Goal: Task Accomplishment & Management: Use online tool/utility

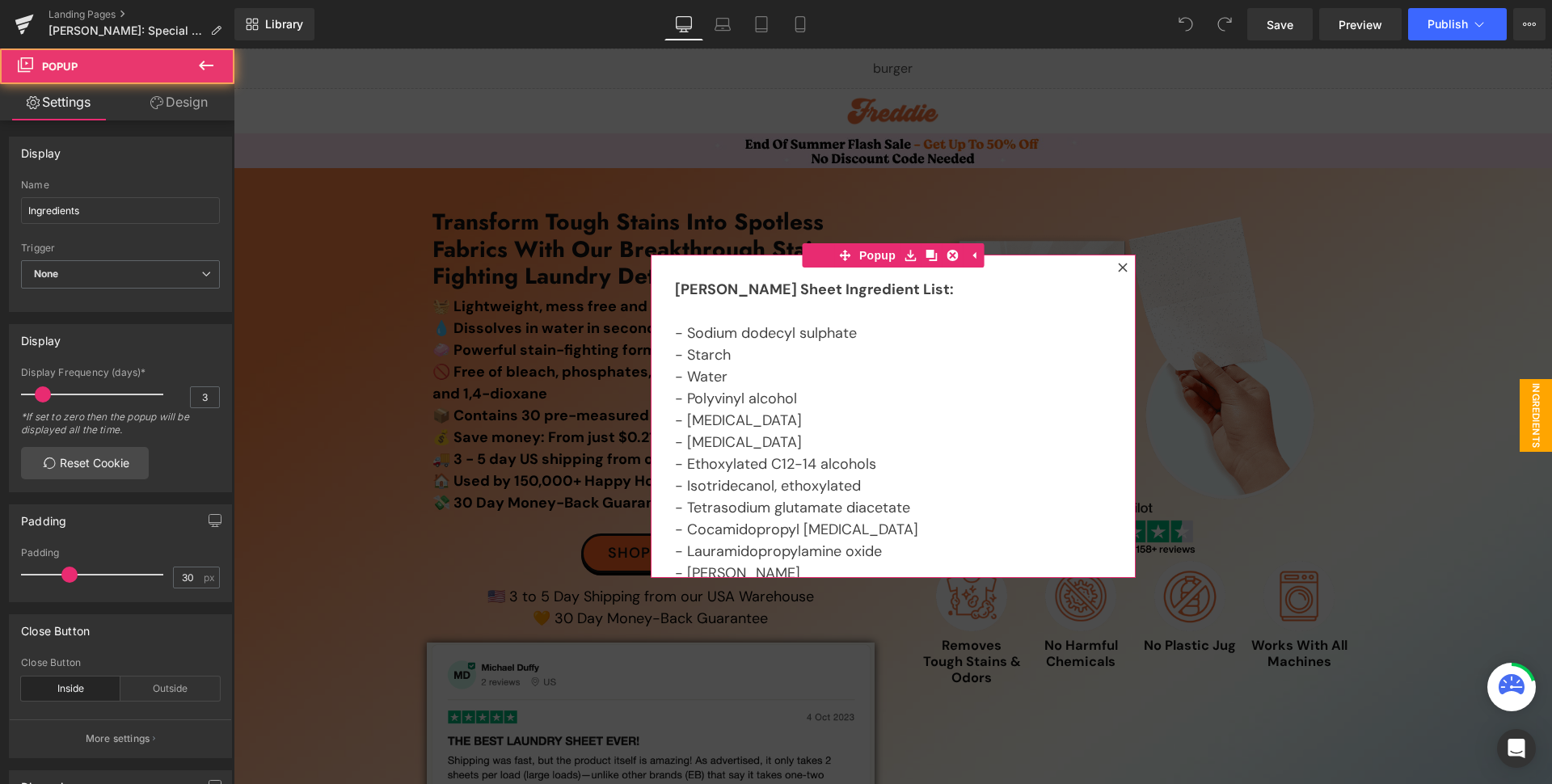
click at [1117, 268] on icon at bounding box center [1122, 267] width 9 height 9
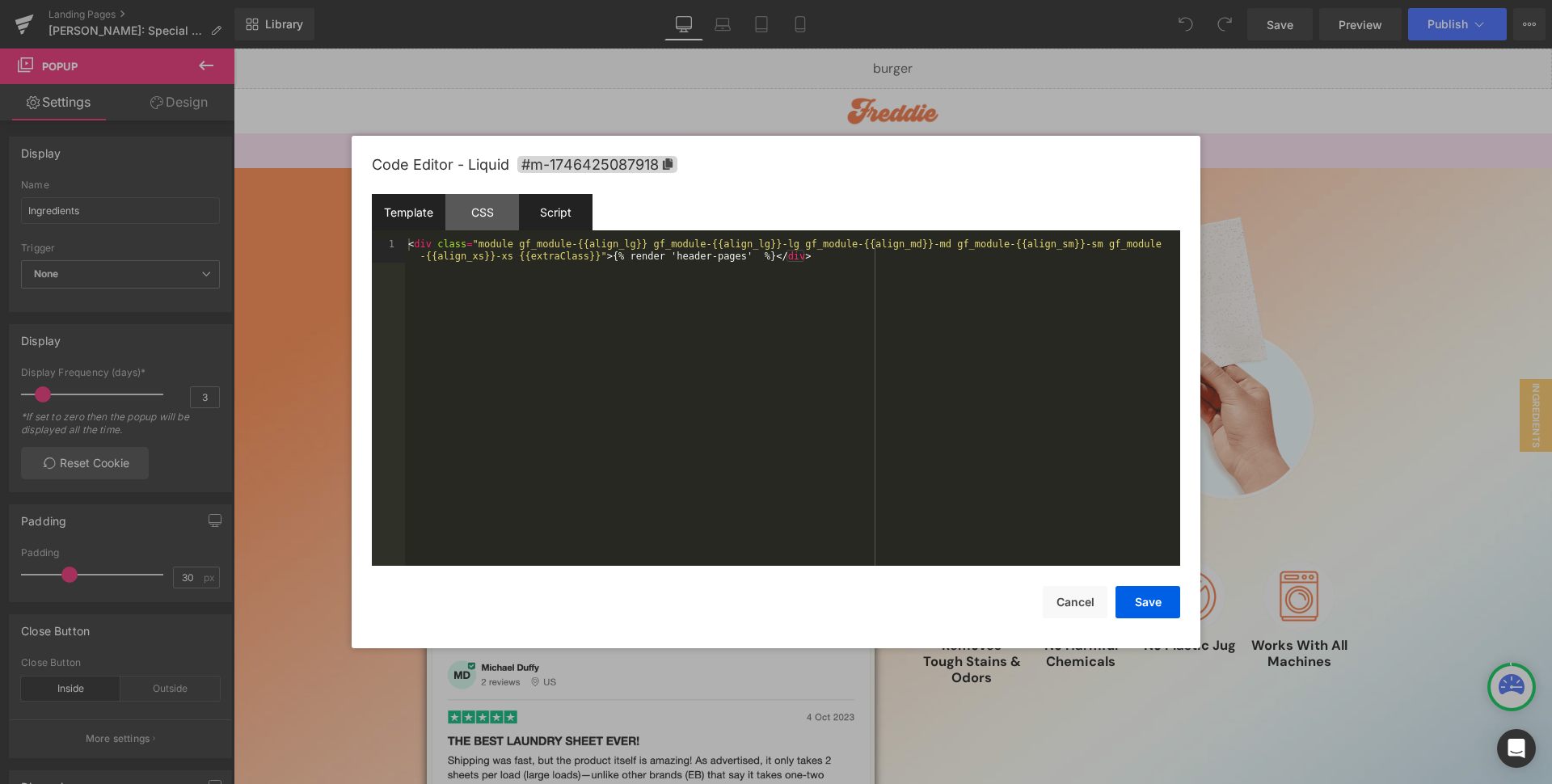
click at [0, 0] on div "Script" at bounding box center [0, 0] width 0 height 0
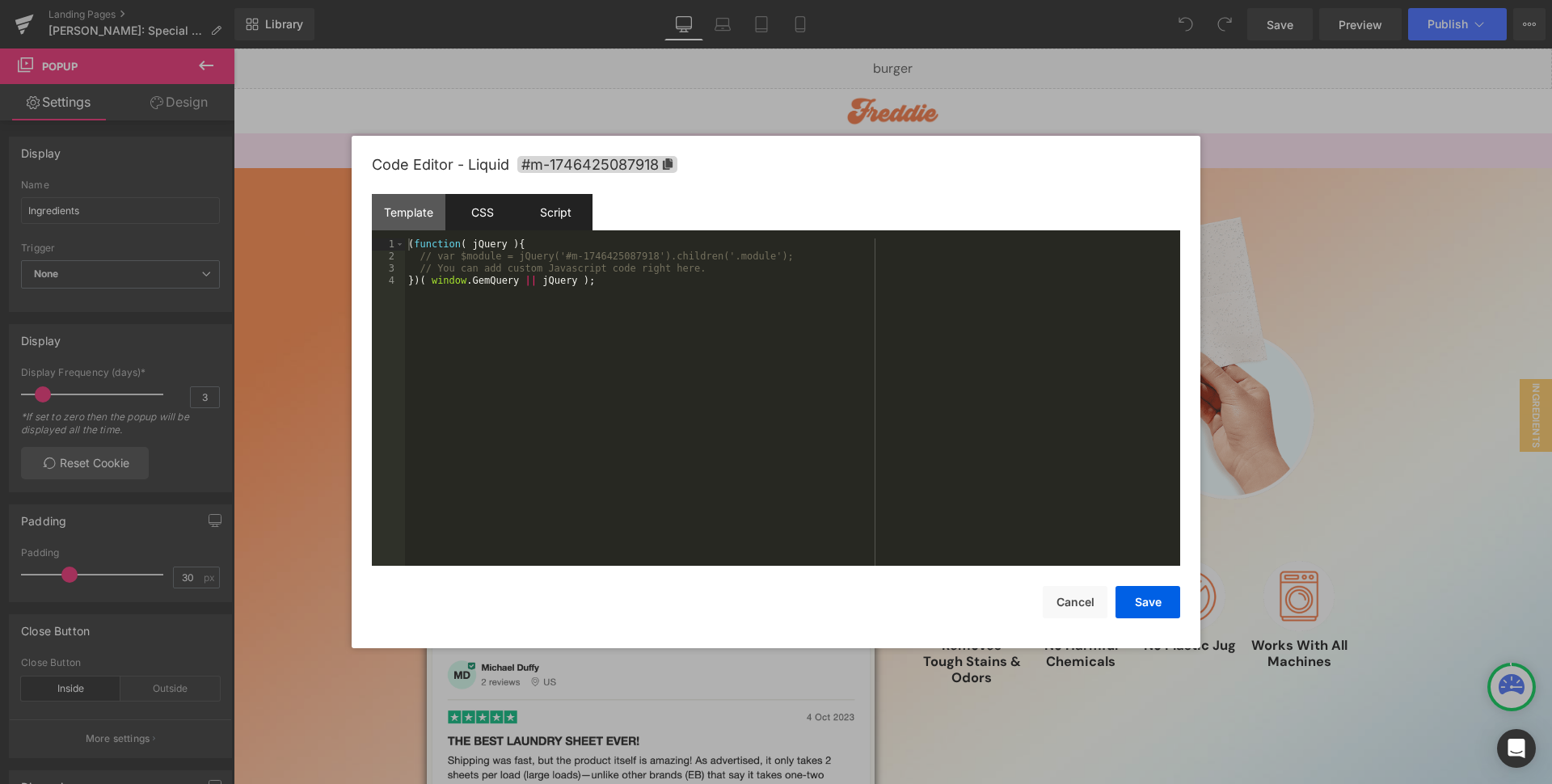
click at [760, 610] on div "CSS" at bounding box center [765, 614] width 9 height 9
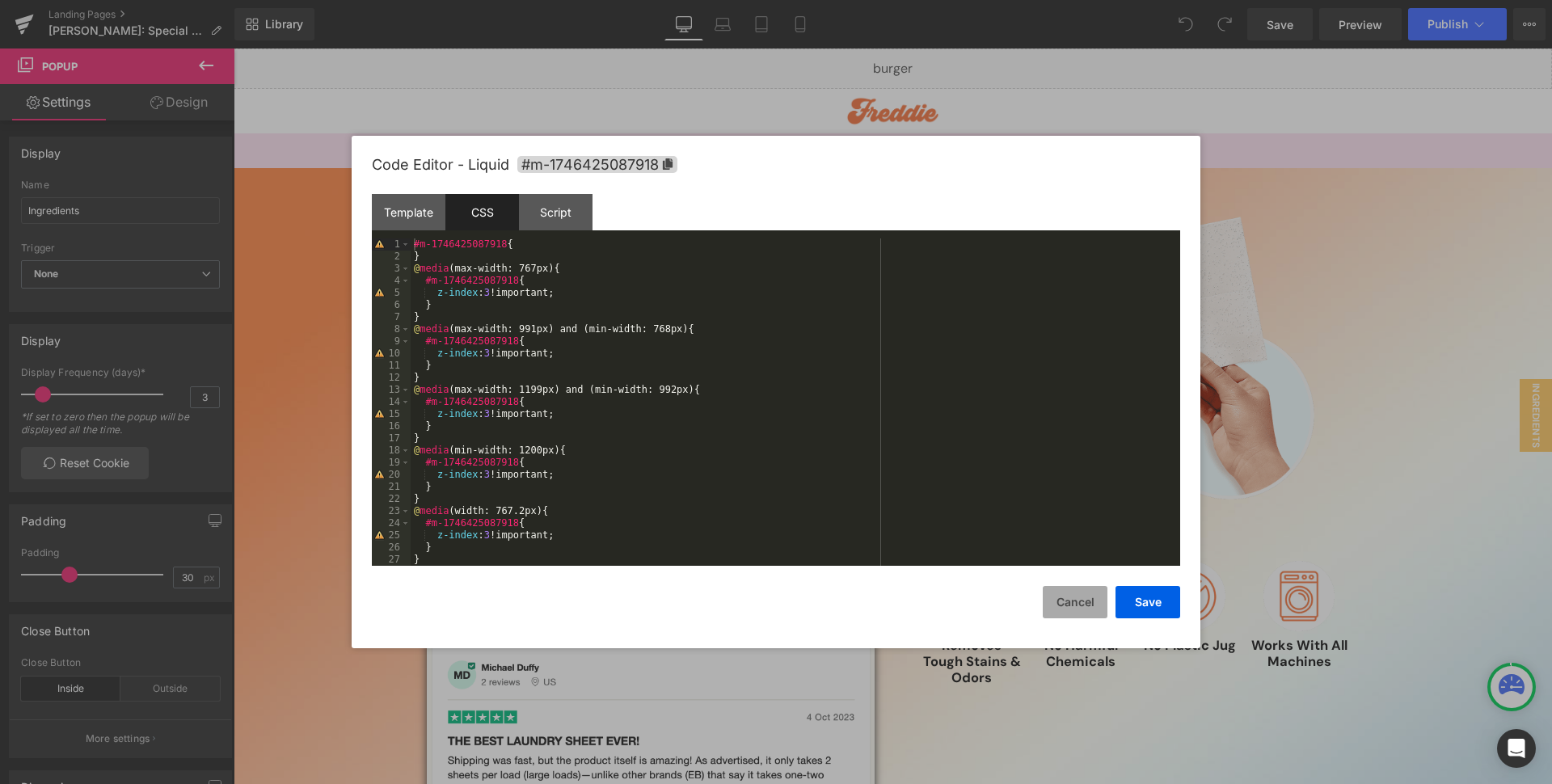
click at [881, 558] on button "Cancel" at bounding box center [873, 548] width 17 height 20
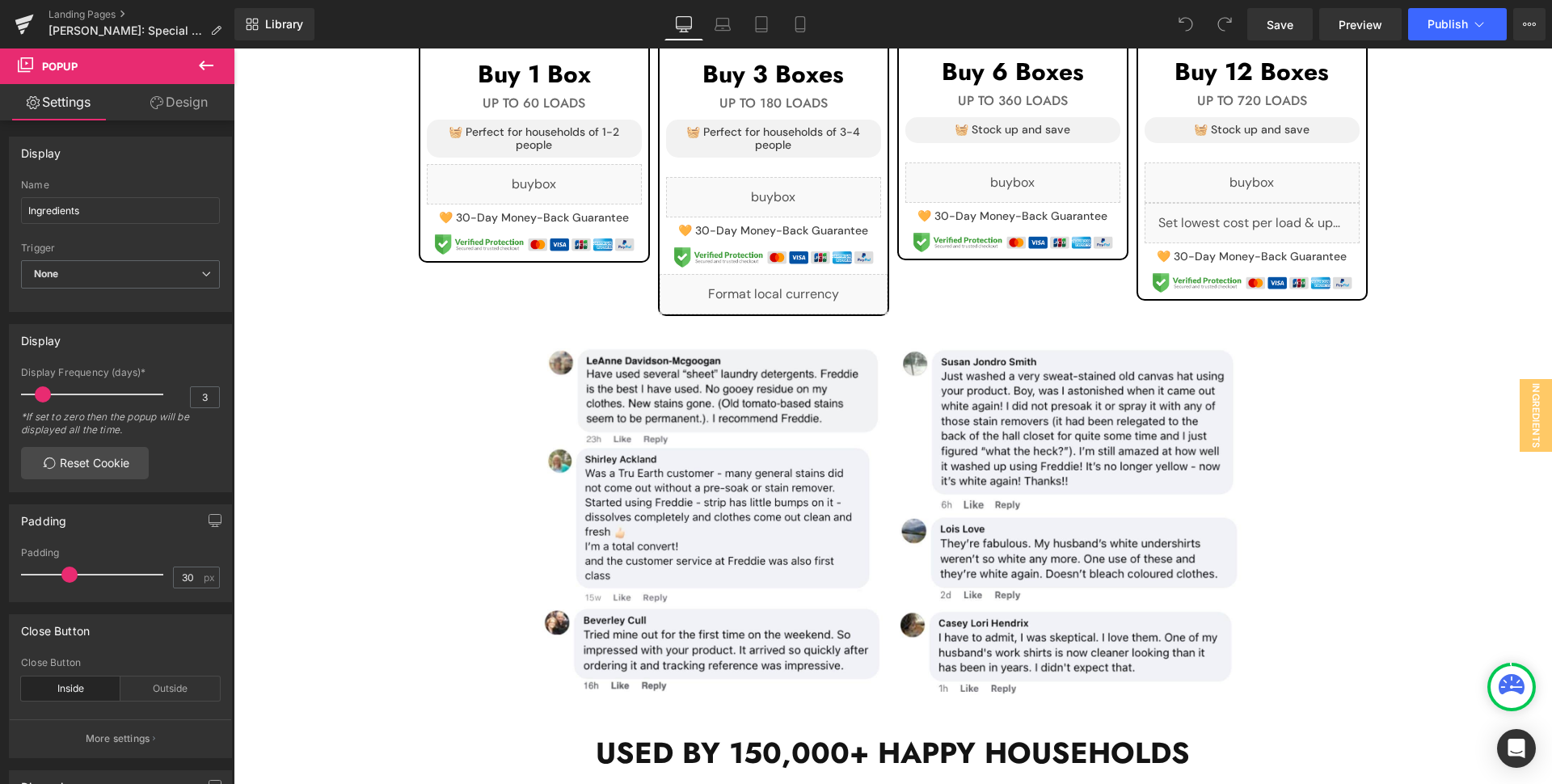
scroll to position [1655, 0]
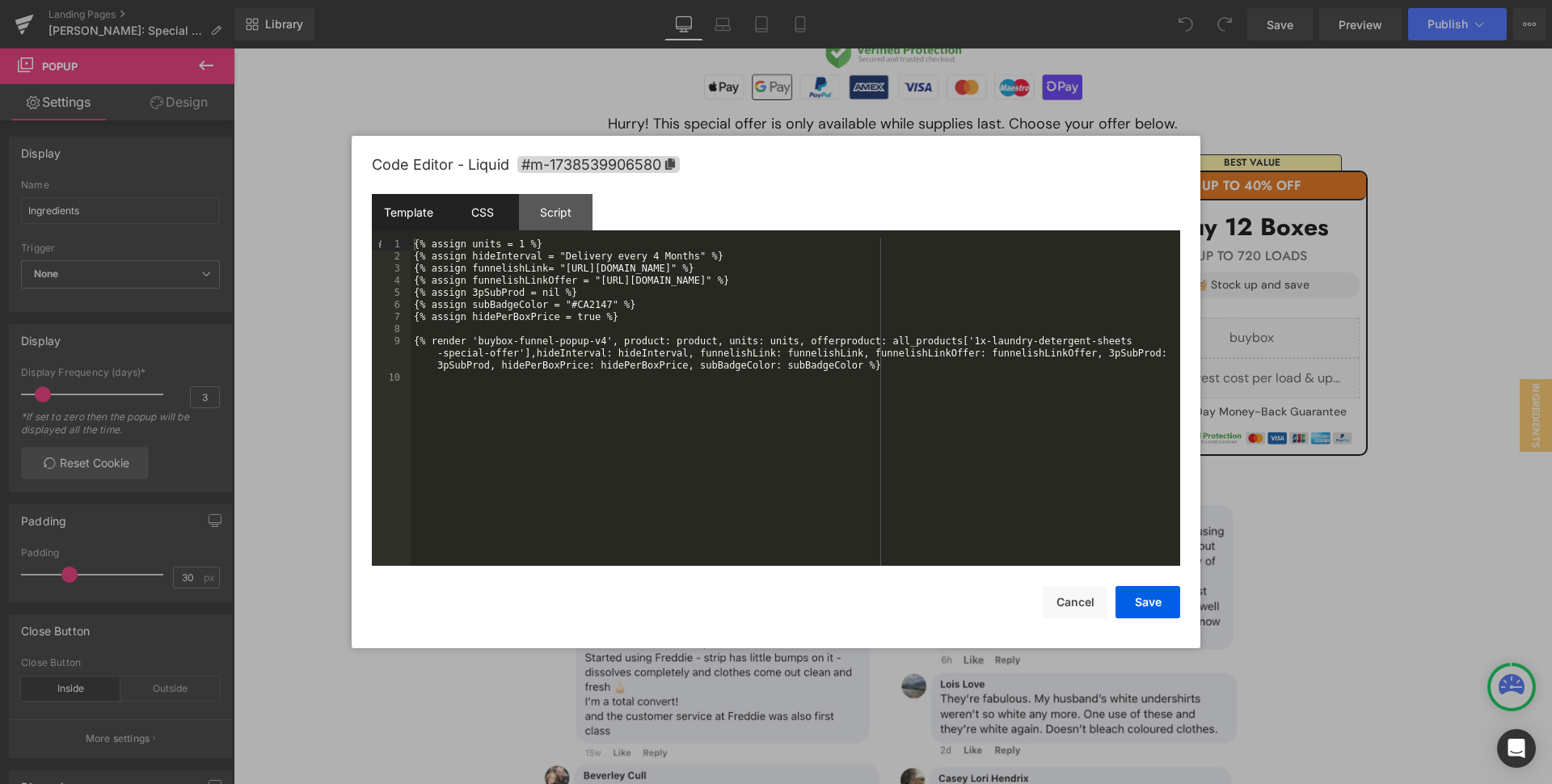
click at [0, 0] on div "CSS" at bounding box center [0, 0] width 0 height 0
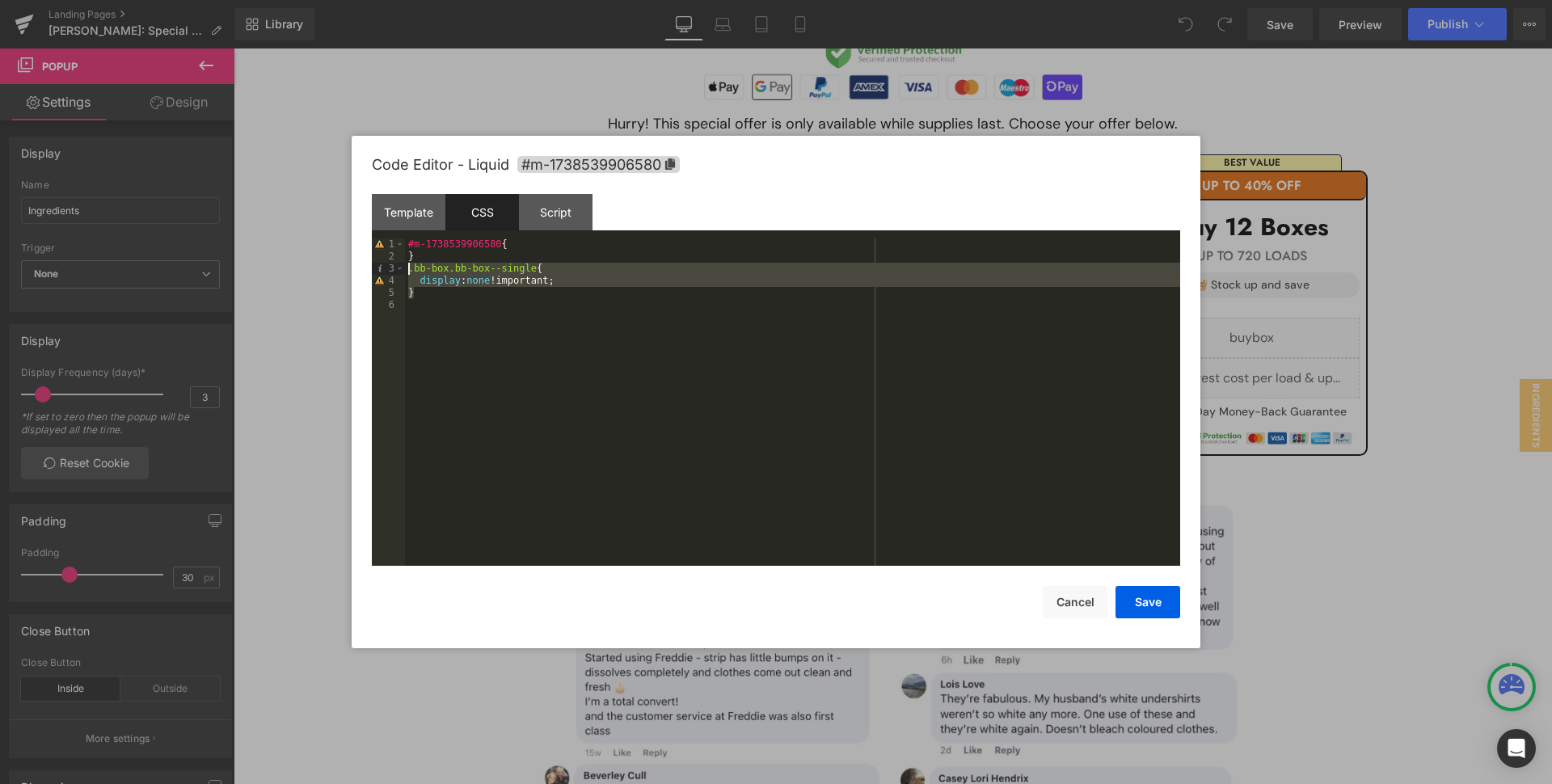
drag, startPoint x: 423, startPoint y: 295, endPoint x: 400, endPoint y: 269, distance: 34.7
click at [0, 0] on div "#m-1738539906580 { } .bb-box.bb-box--single { display : none !important; }" at bounding box center [0, 0] width 0 height 0
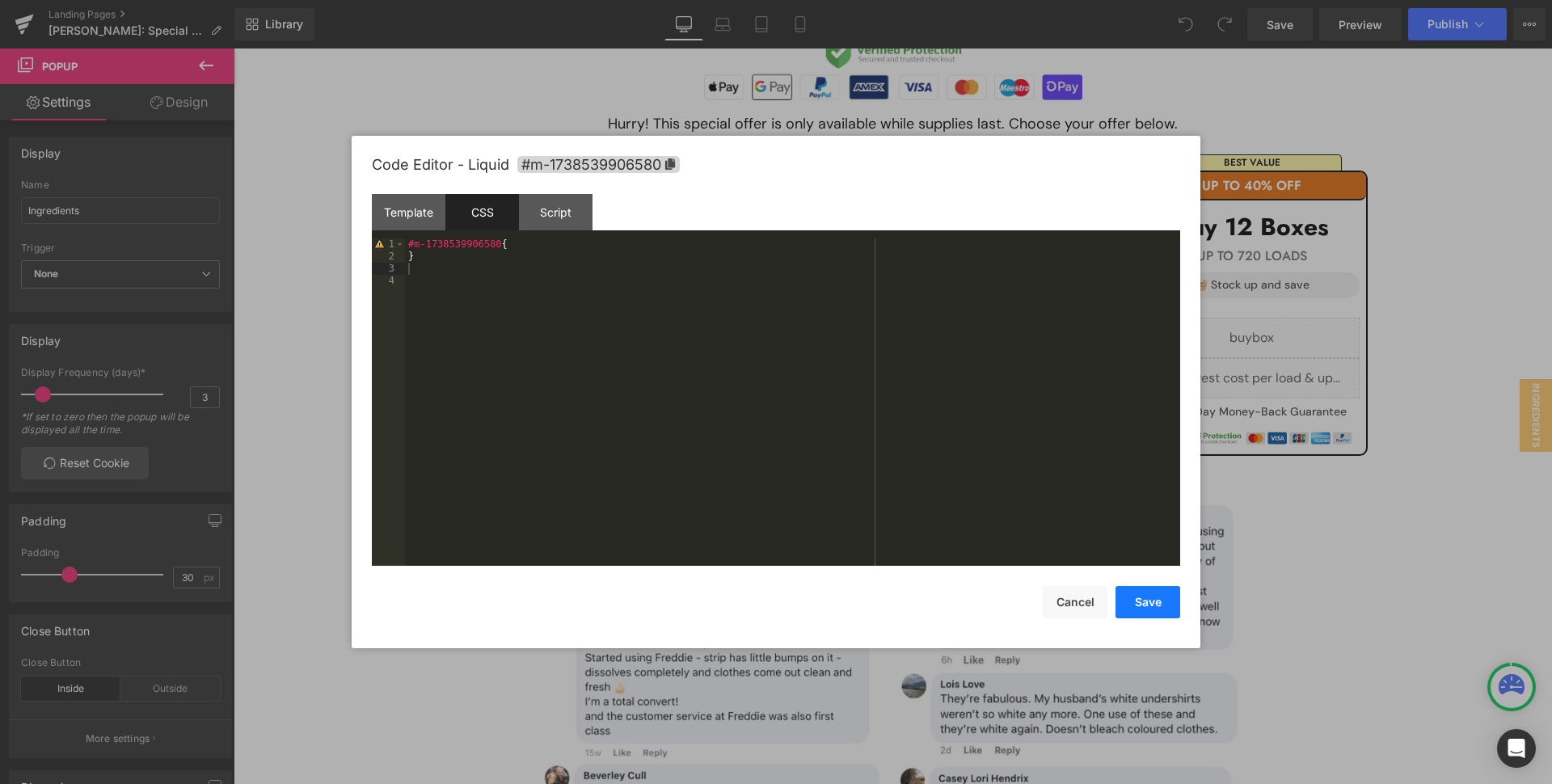
click at [0, 0] on button "Save" at bounding box center [0, 0] width 0 height 0
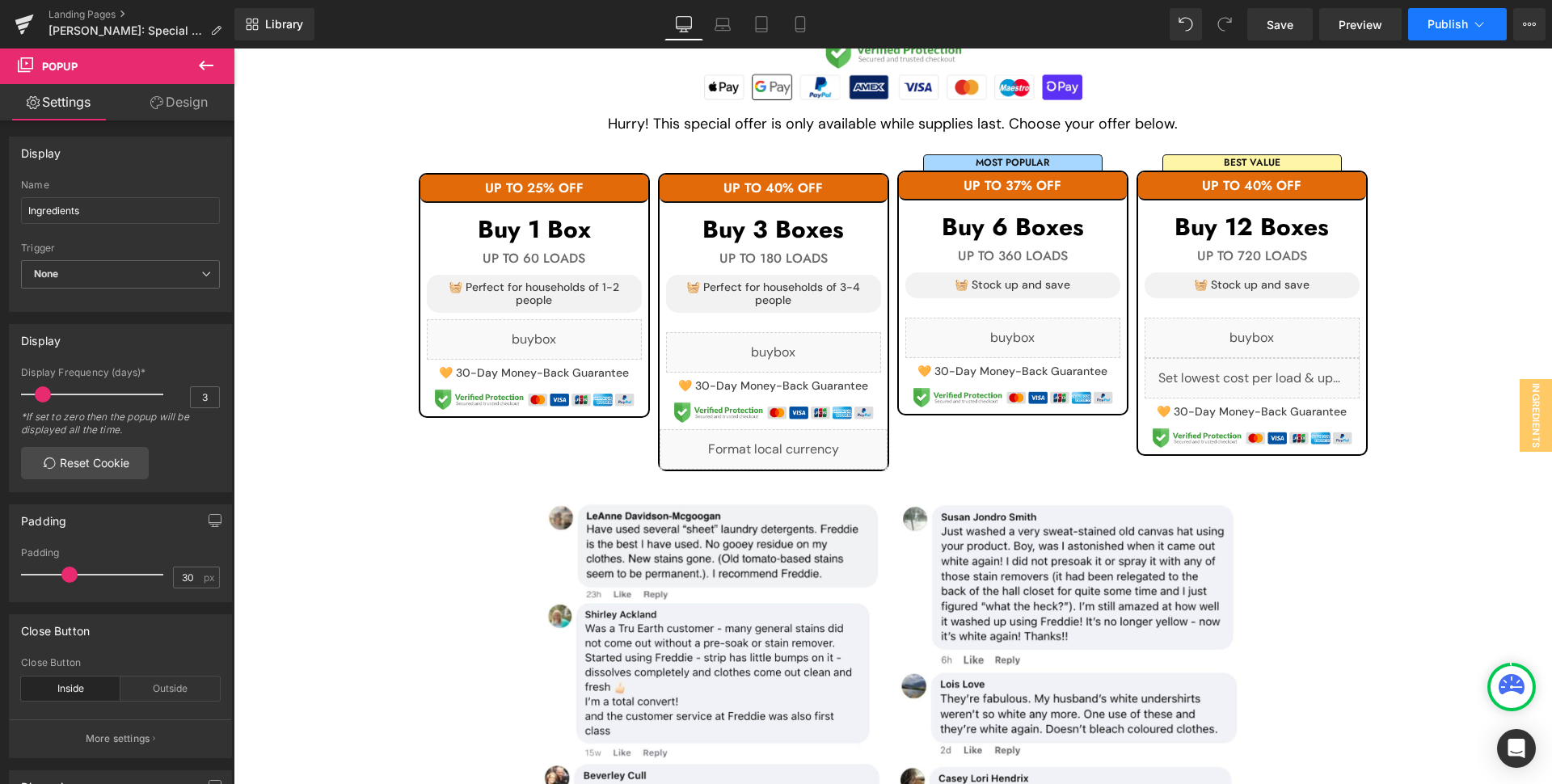
click at [1463, 29] on span "Publish" at bounding box center [1447, 24] width 41 height 13
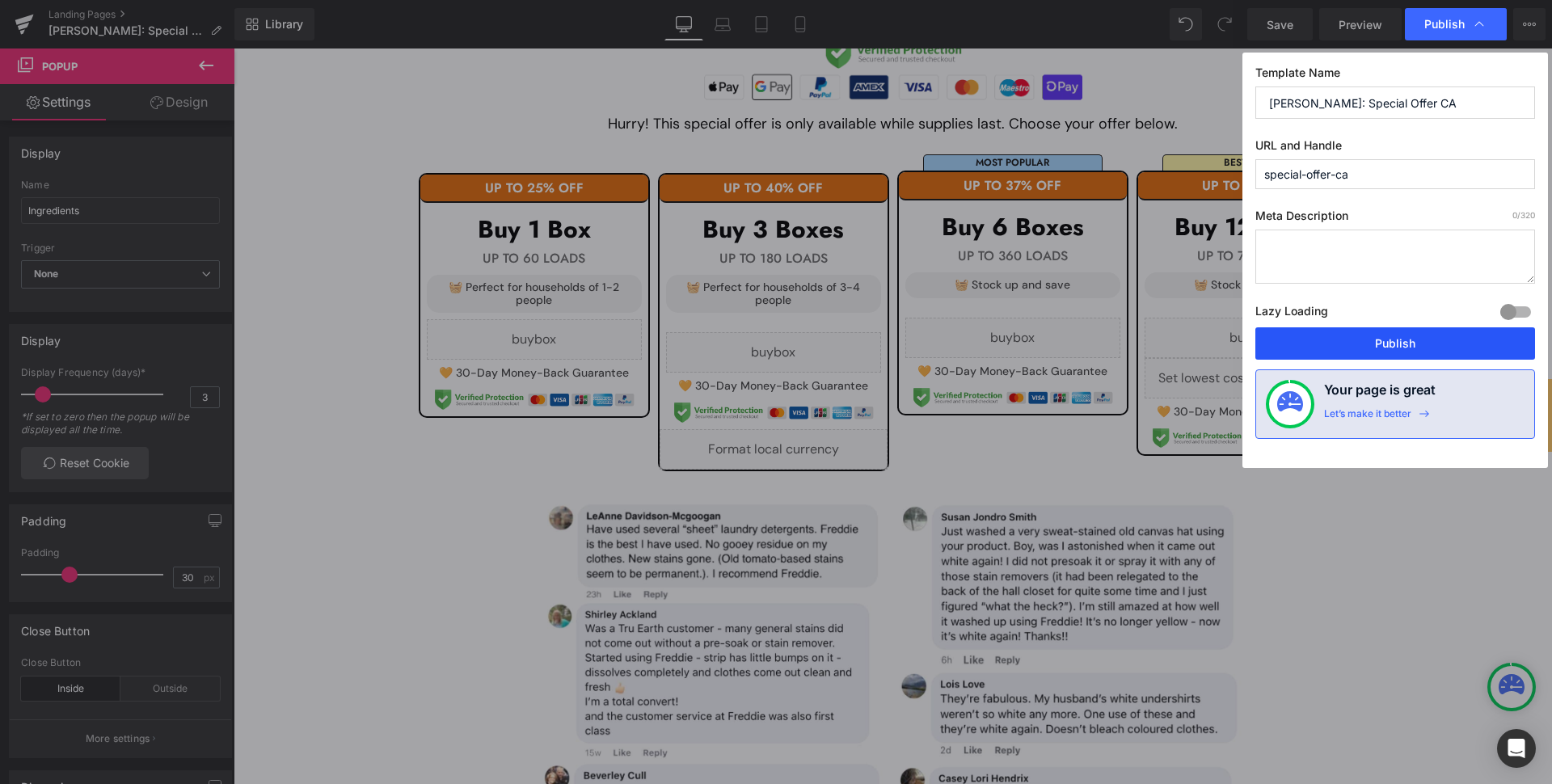
click at [1358, 350] on button "Publish" at bounding box center [1395, 344] width 280 height 32
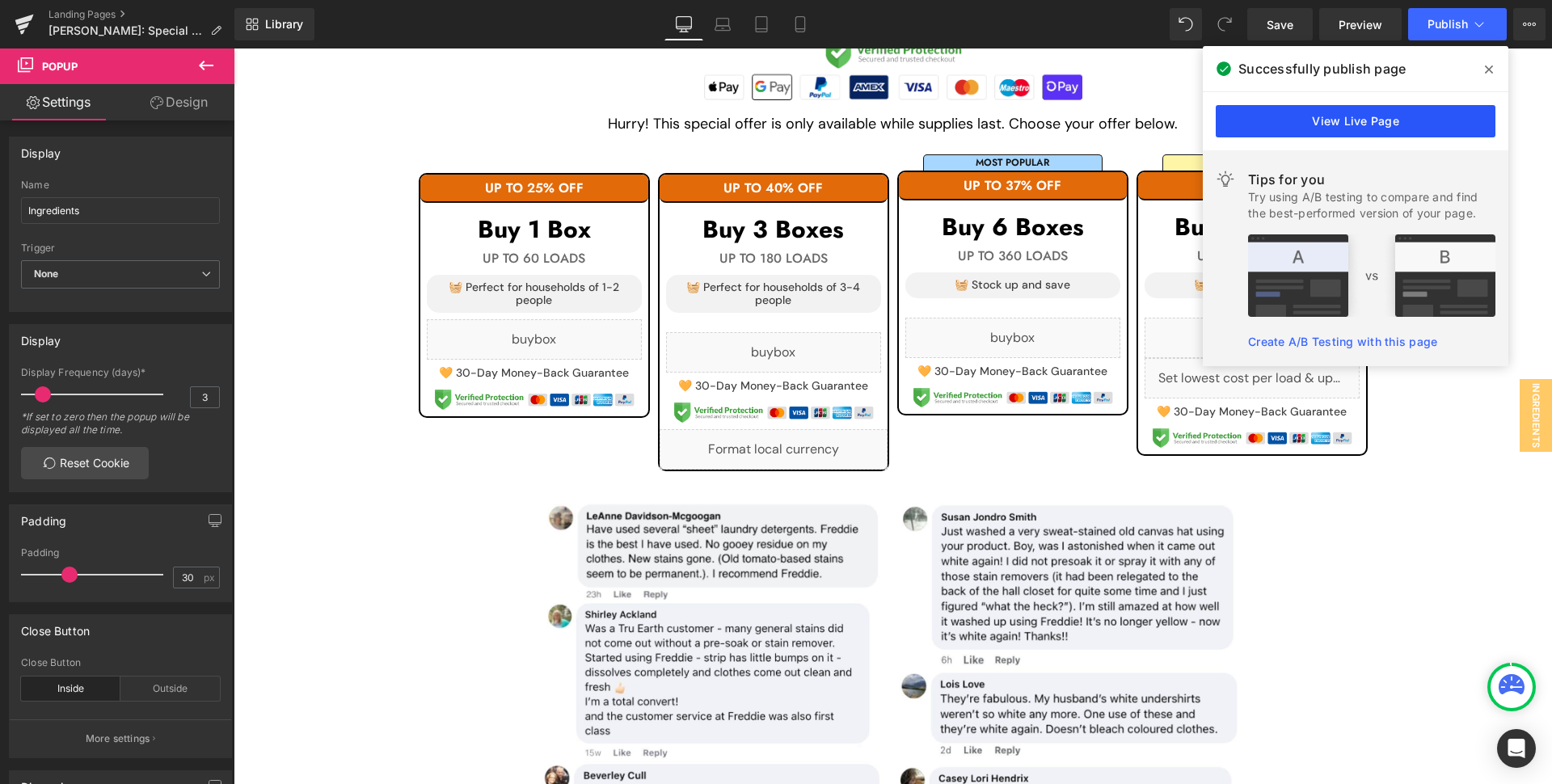
drag, startPoint x: 1344, startPoint y: 119, endPoint x: 1110, endPoint y: 70, distance: 239.1
click at [0, 0] on link "View Live Page" at bounding box center [0, 0] width 0 height 0
